Goal: Task Accomplishment & Management: Manage account settings

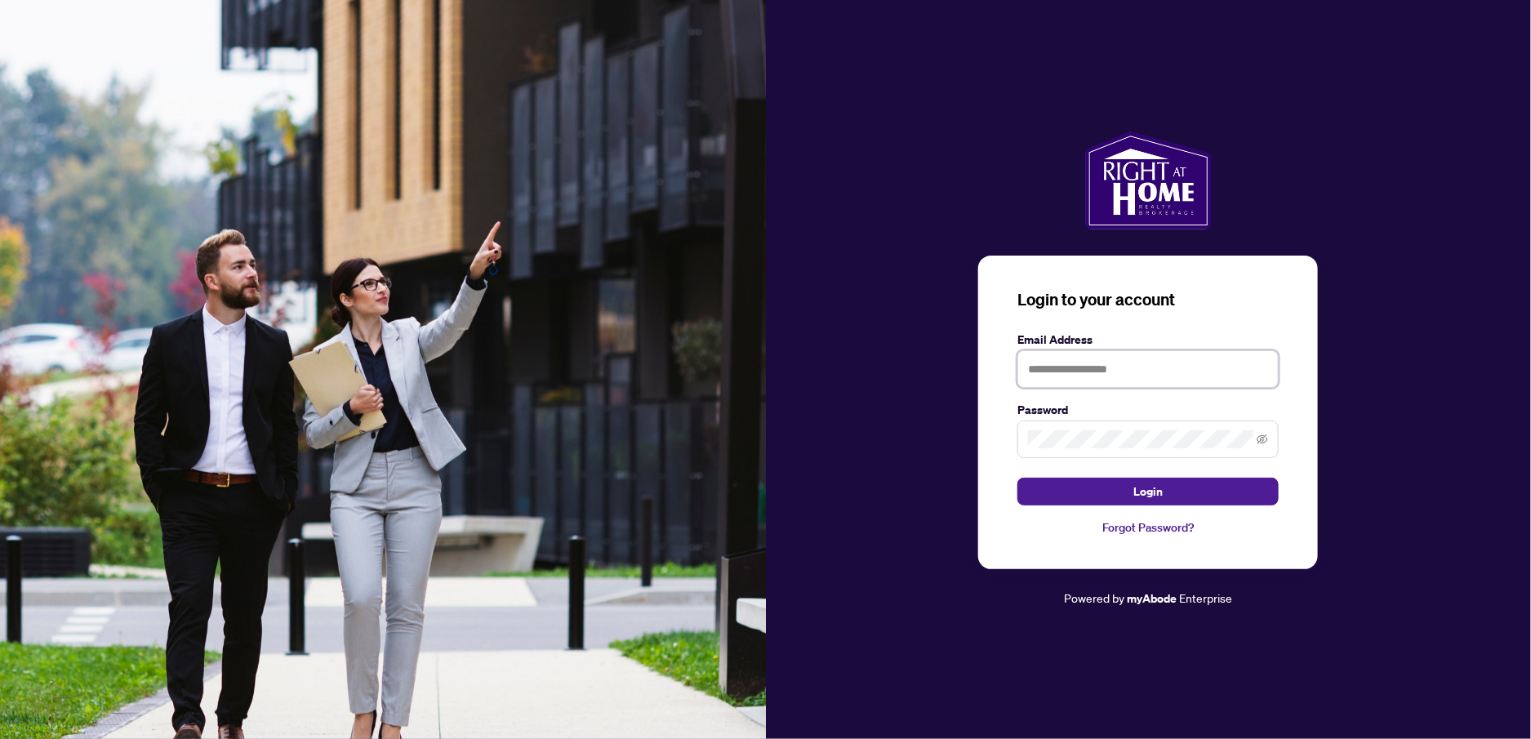
type input "**********"
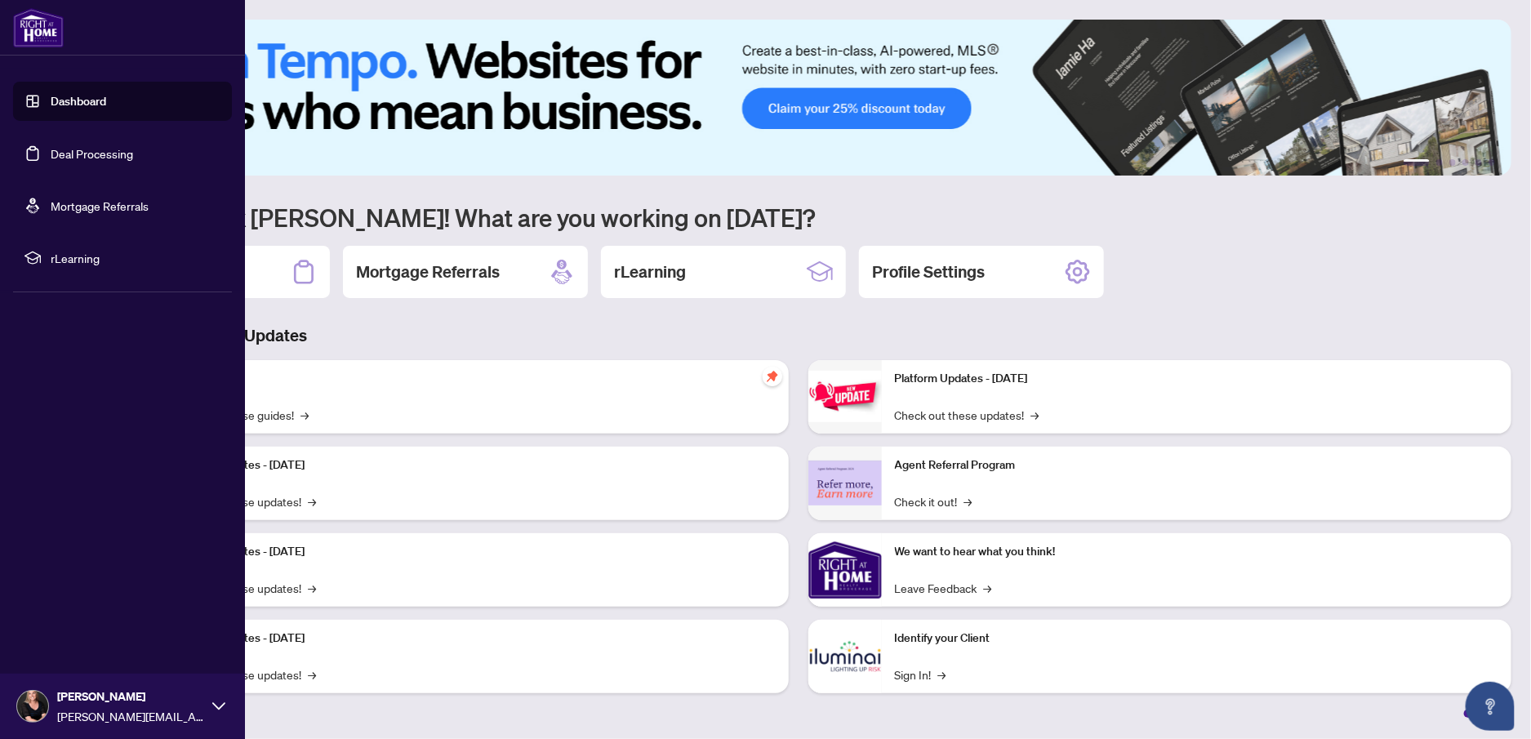
click at [51, 161] on link "Deal Processing" at bounding box center [92, 153] width 82 height 15
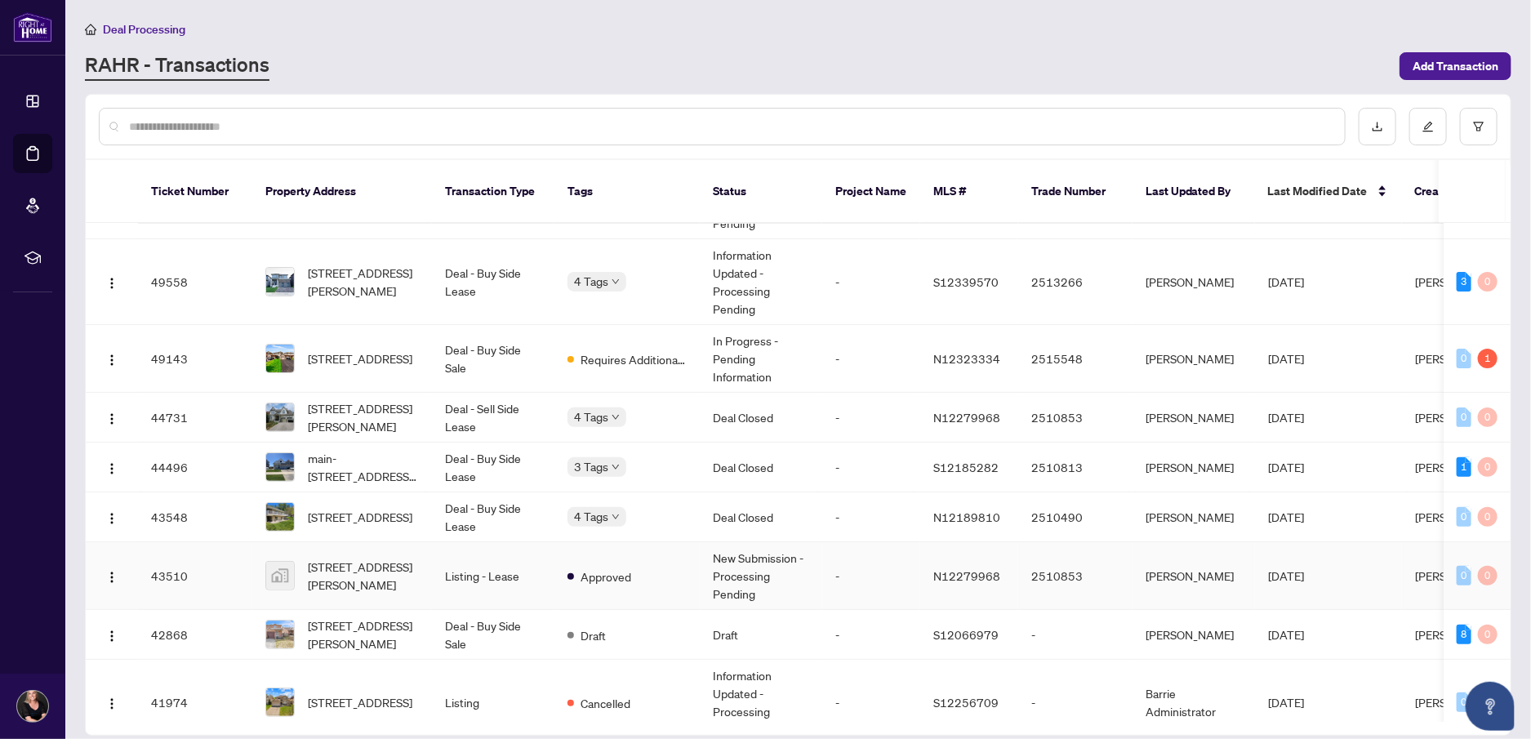
scroll to position [216, 0]
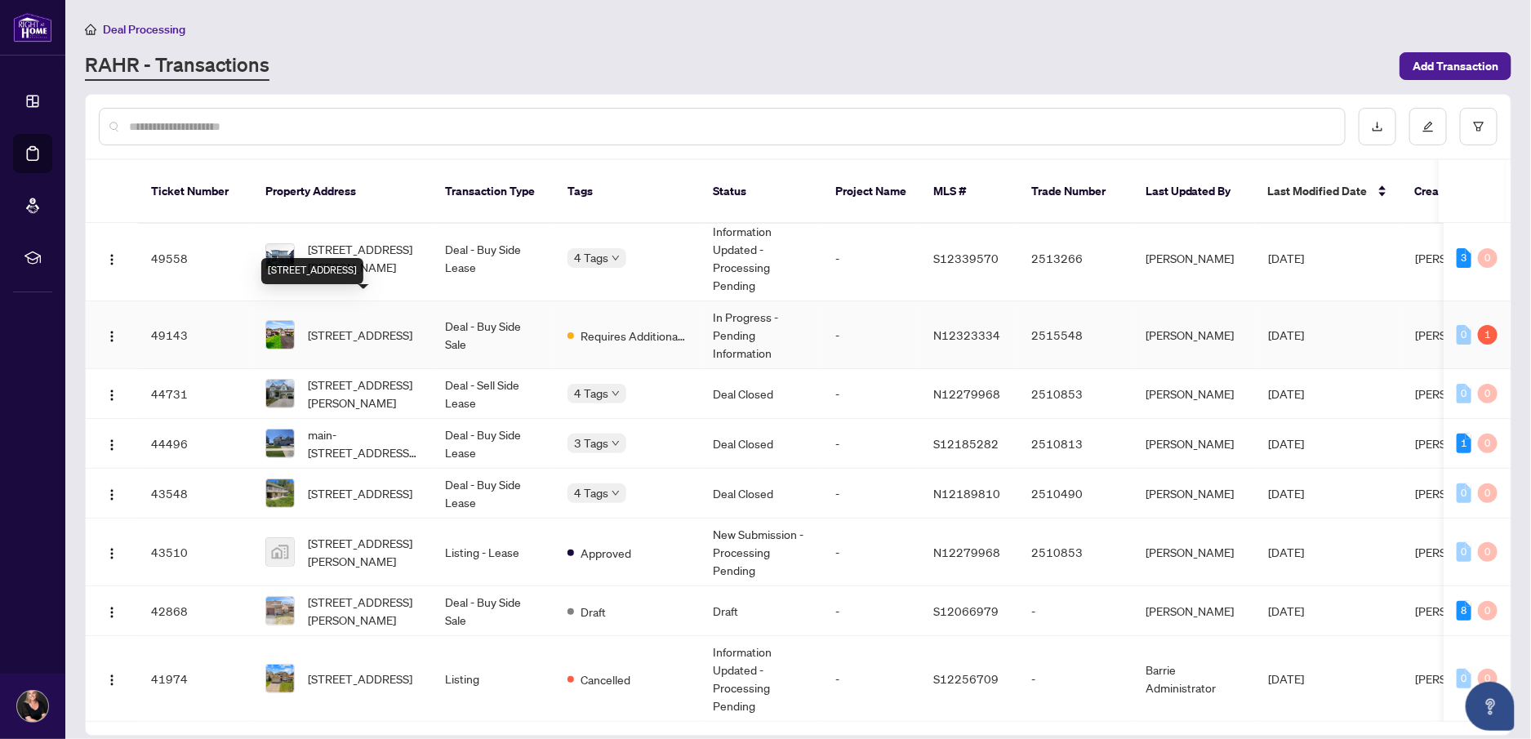
click at [365, 301] on td "[STREET_ADDRESS]" at bounding box center [342, 335] width 180 height 68
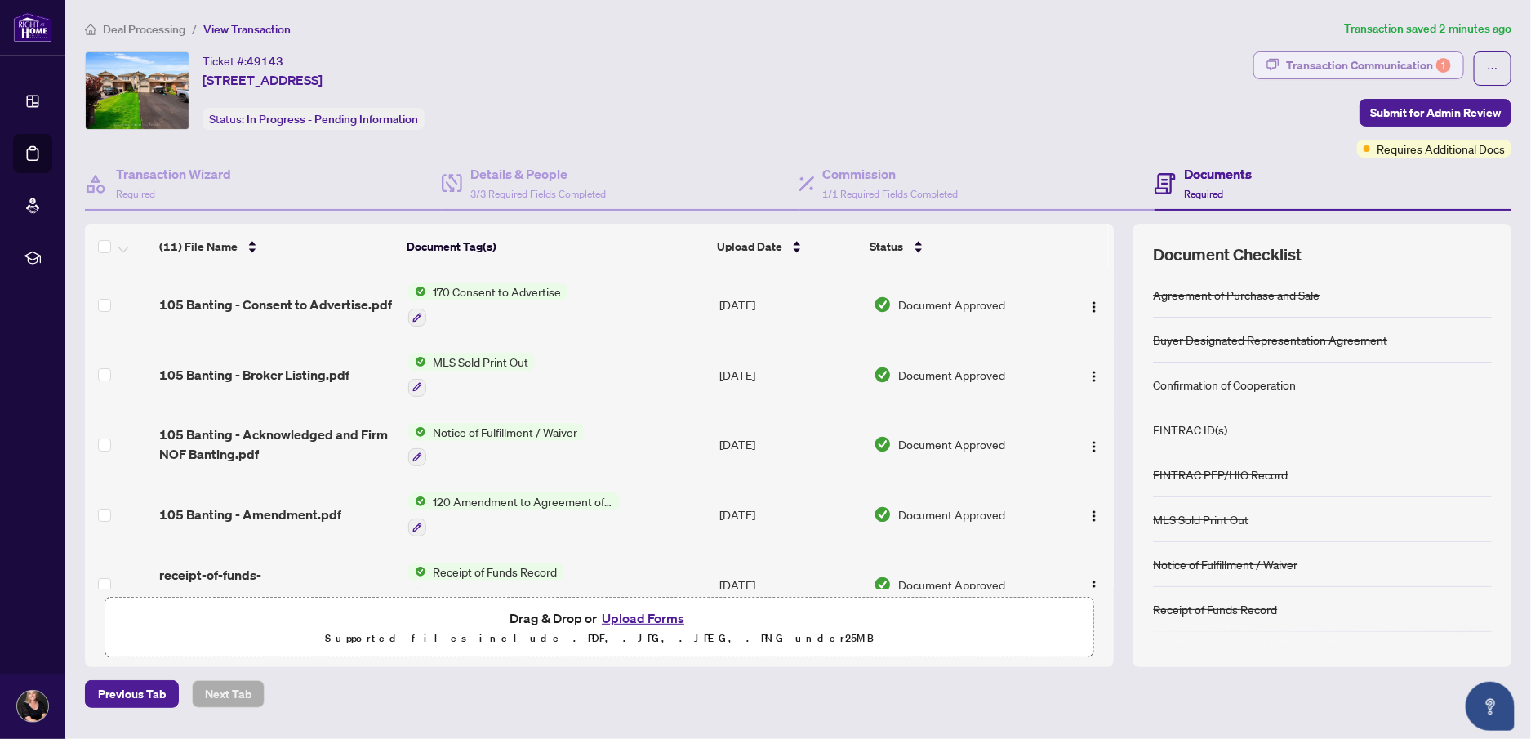
click at [1369, 58] on div "Transaction Communication 1" at bounding box center [1368, 65] width 165 height 26
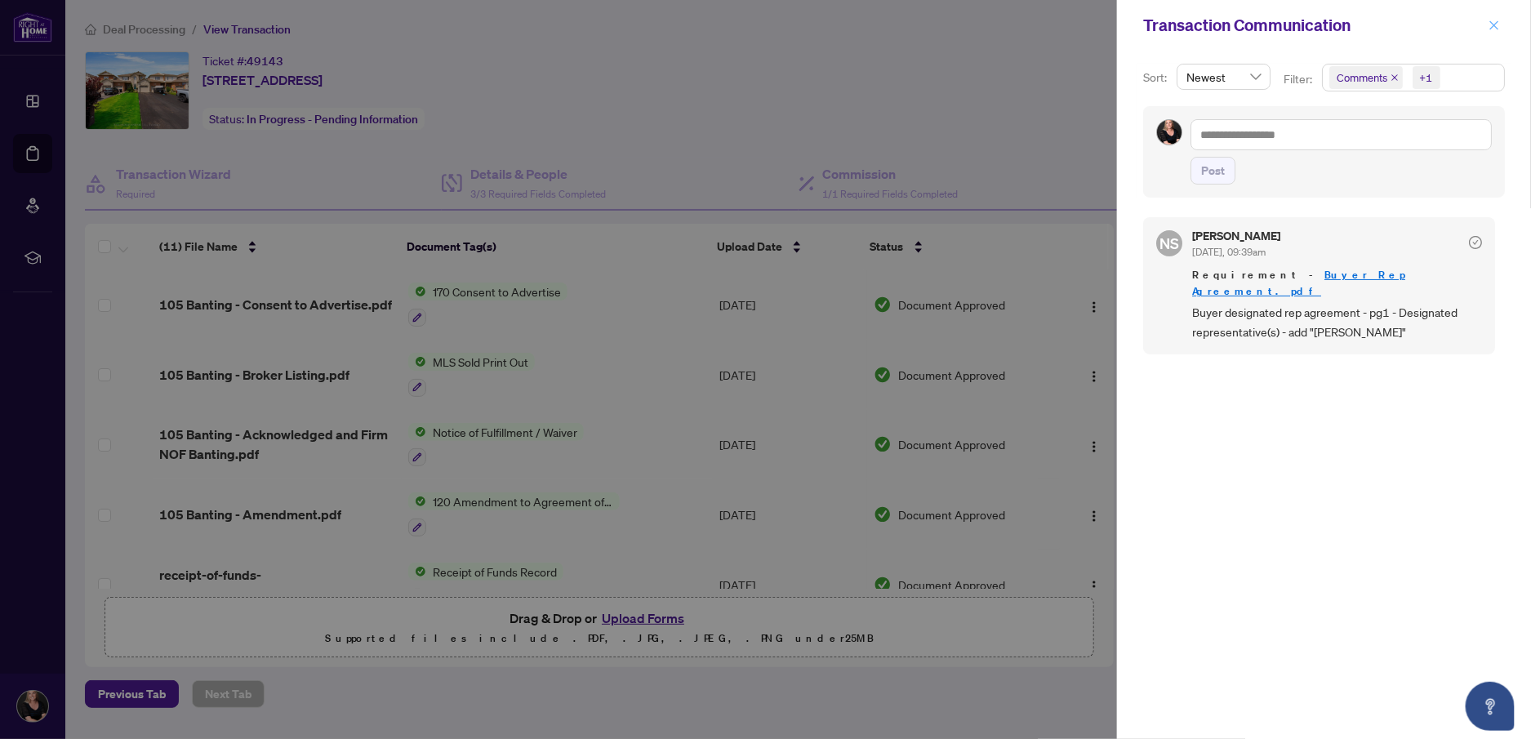
click at [1496, 22] on icon "close" at bounding box center [1493, 25] width 11 height 11
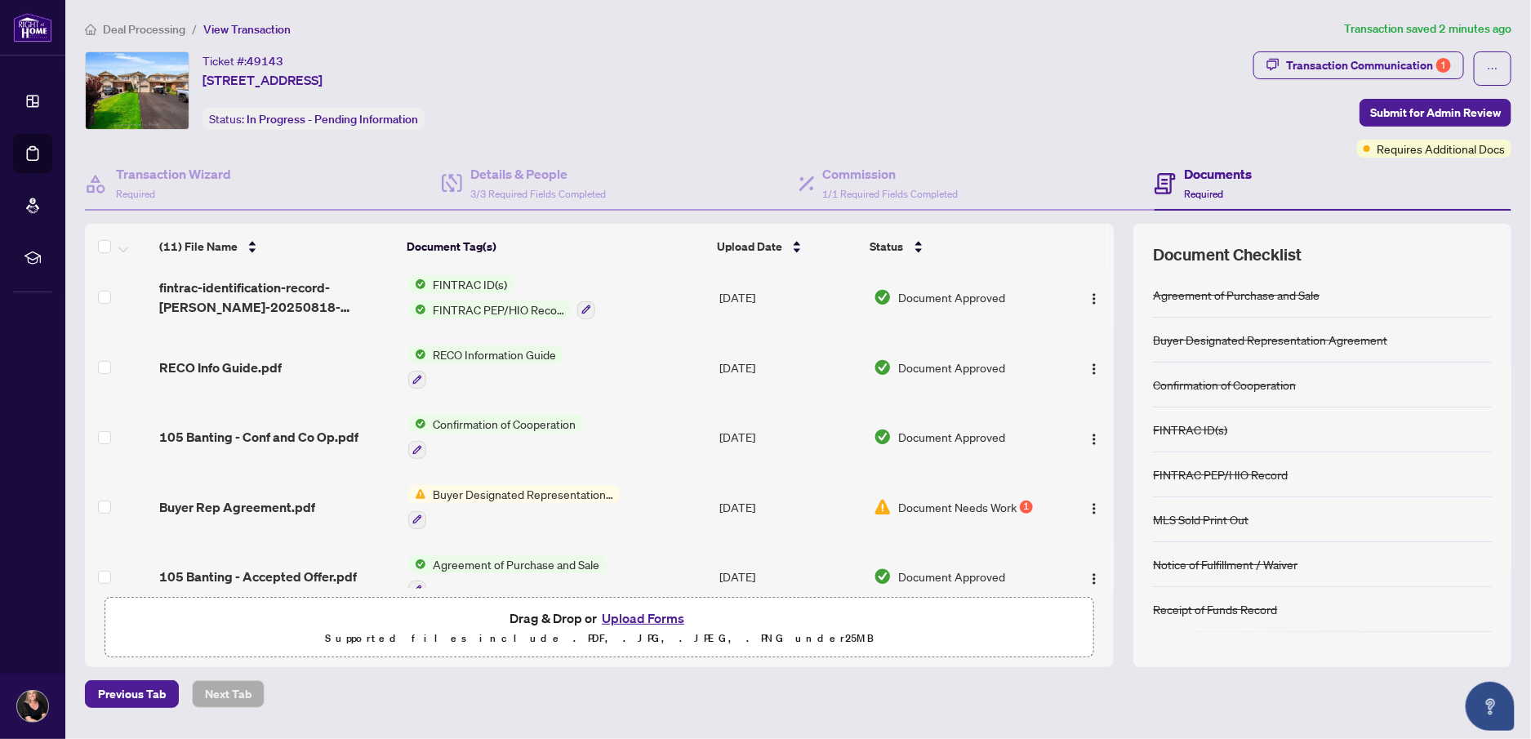
scroll to position [441, 0]
